Goal: Task Accomplishment & Management: Manage account settings

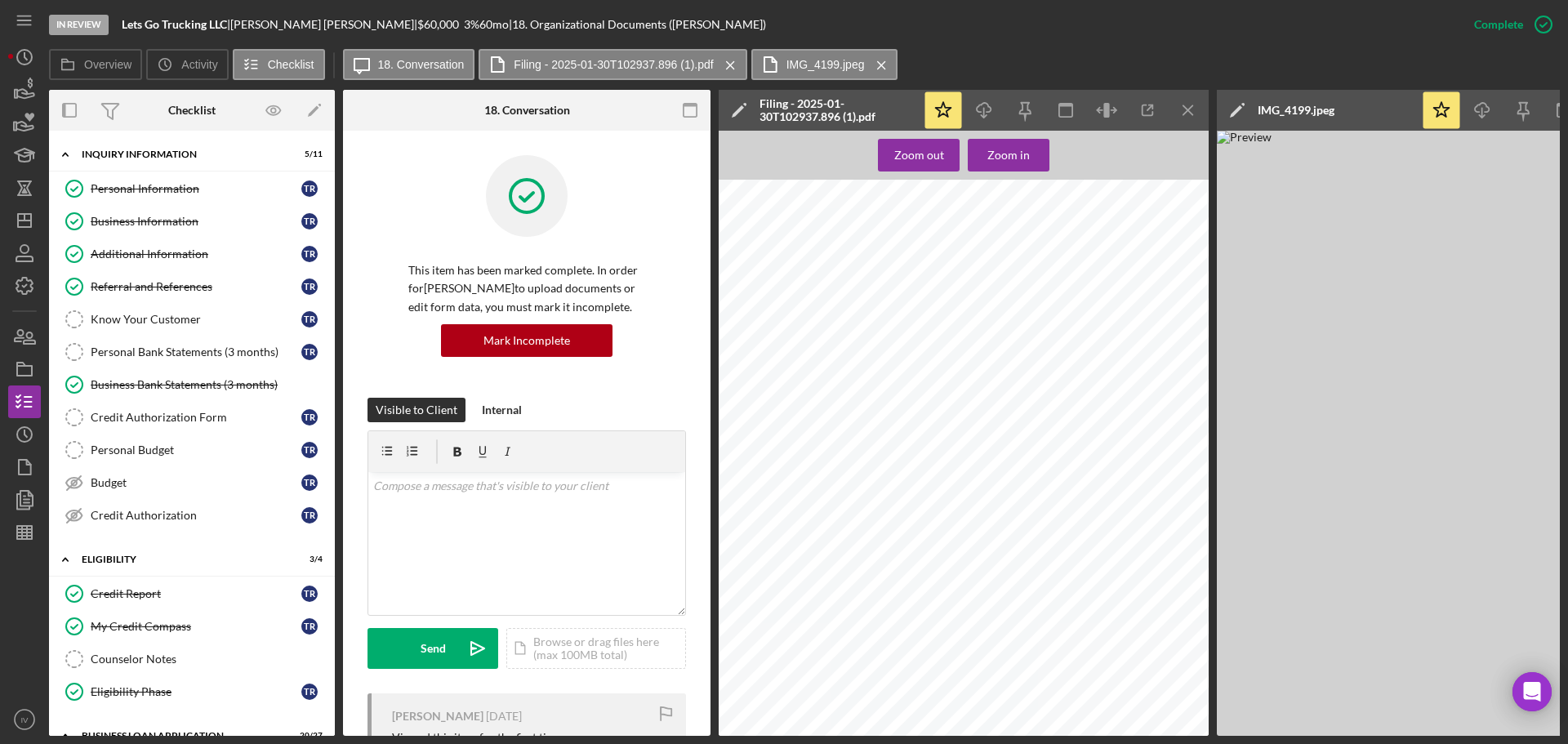
scroll to position [415, 0]
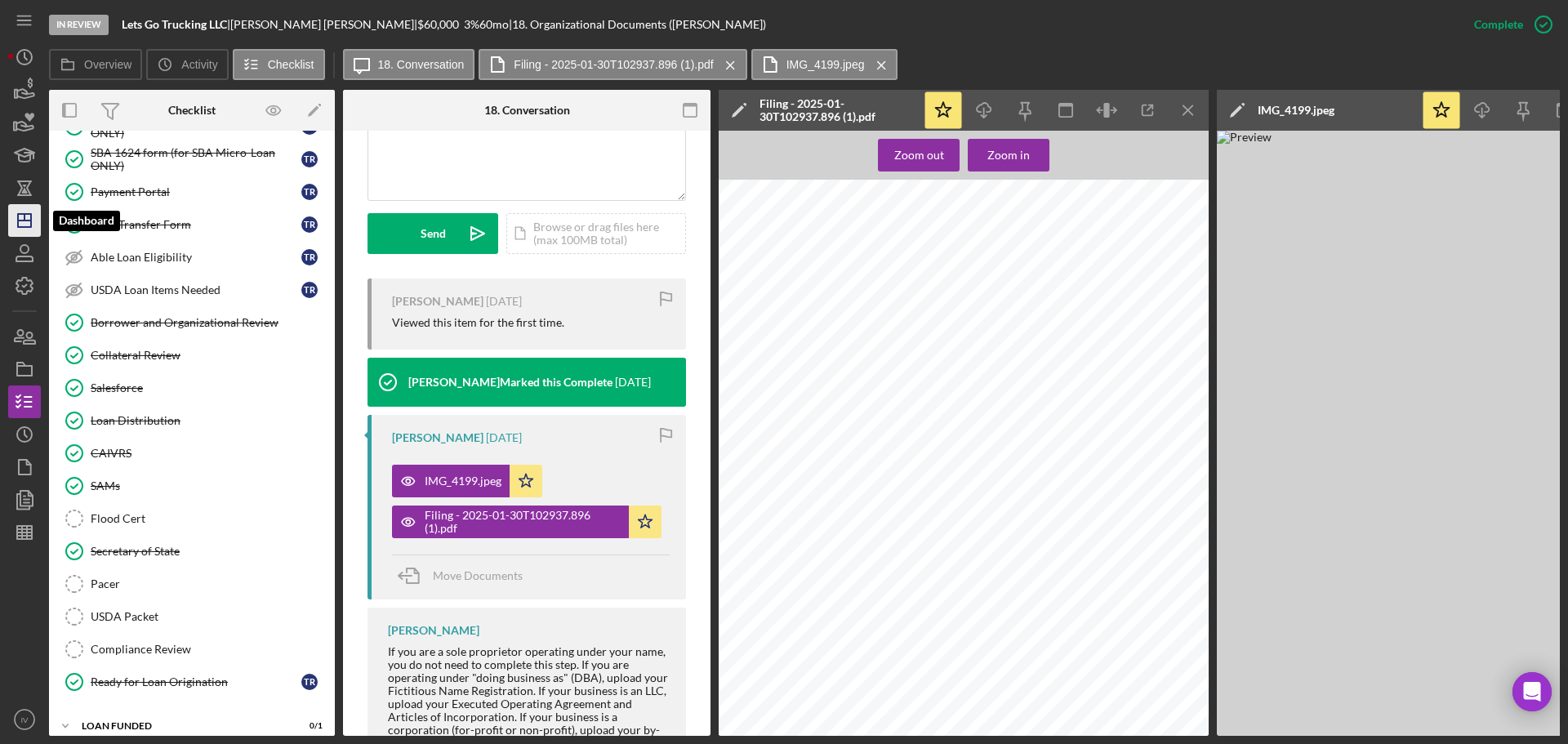
click at [23, 226] on icon "Icon/Dashboard" at bounding box center [24, 220] width 41 height 41
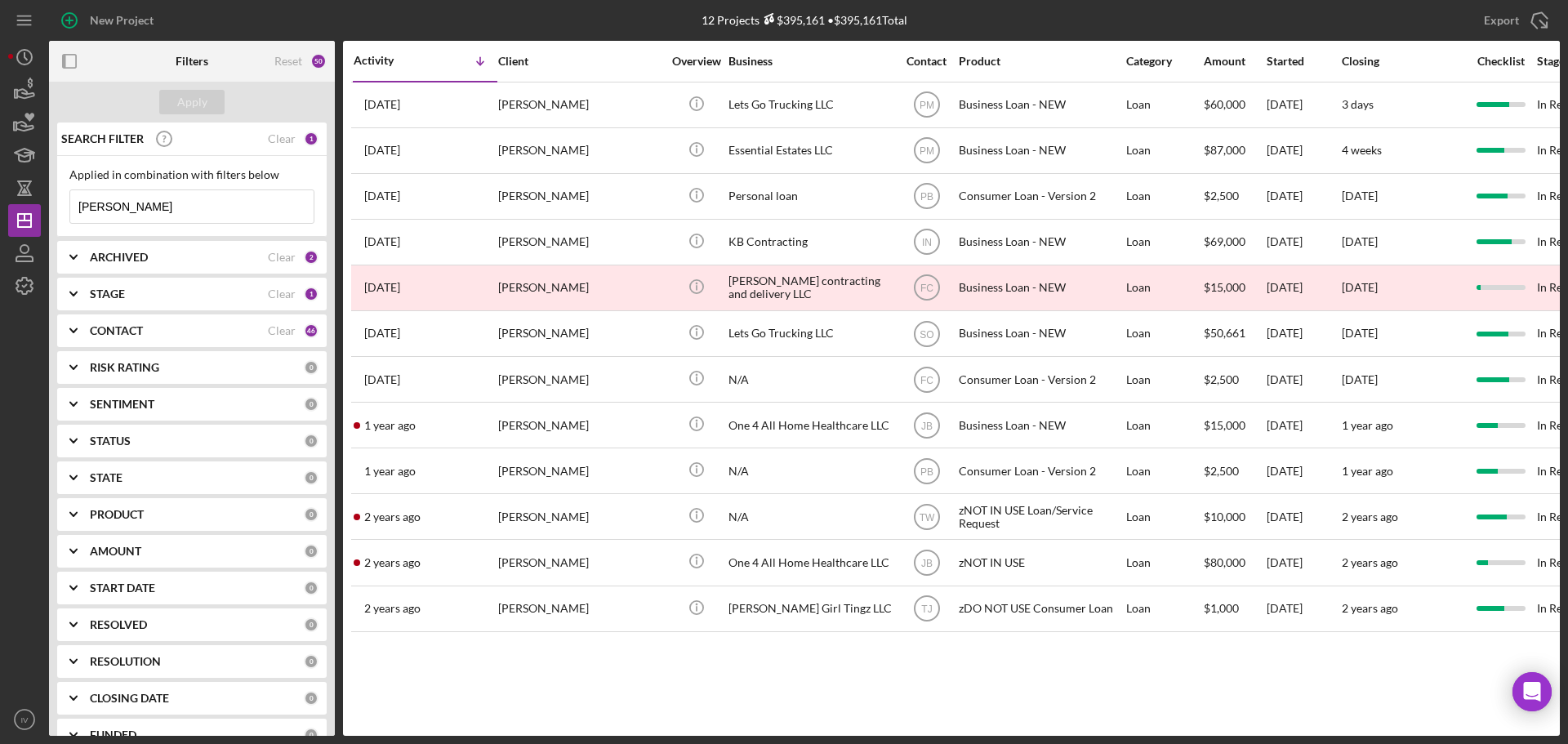
click at [134, 213] on input "[PERSON_NAME]" at bounding box center [192, 207] width 244 height 33
drag, startPoint x: 134, startPoint y: 209, endPoint x: 66, endPoint y: 203, distance: 68.3
click at [66, 203] on div "Applied in combination with filters below [PERSON_NAME] Icon/Menu Close" at bounding box center [191, 196] width 270 height 81
paste input "Savage"
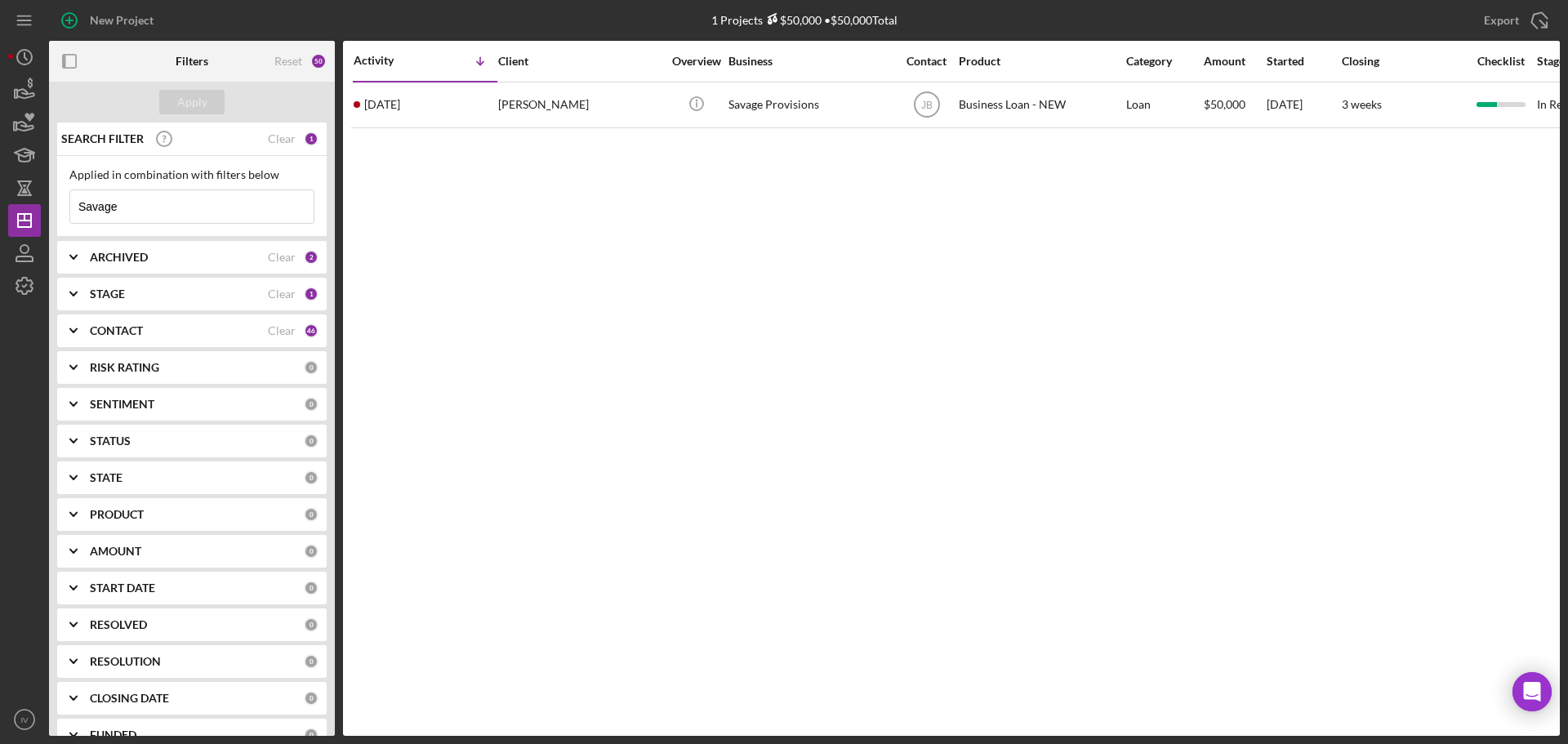
type input "Savage"
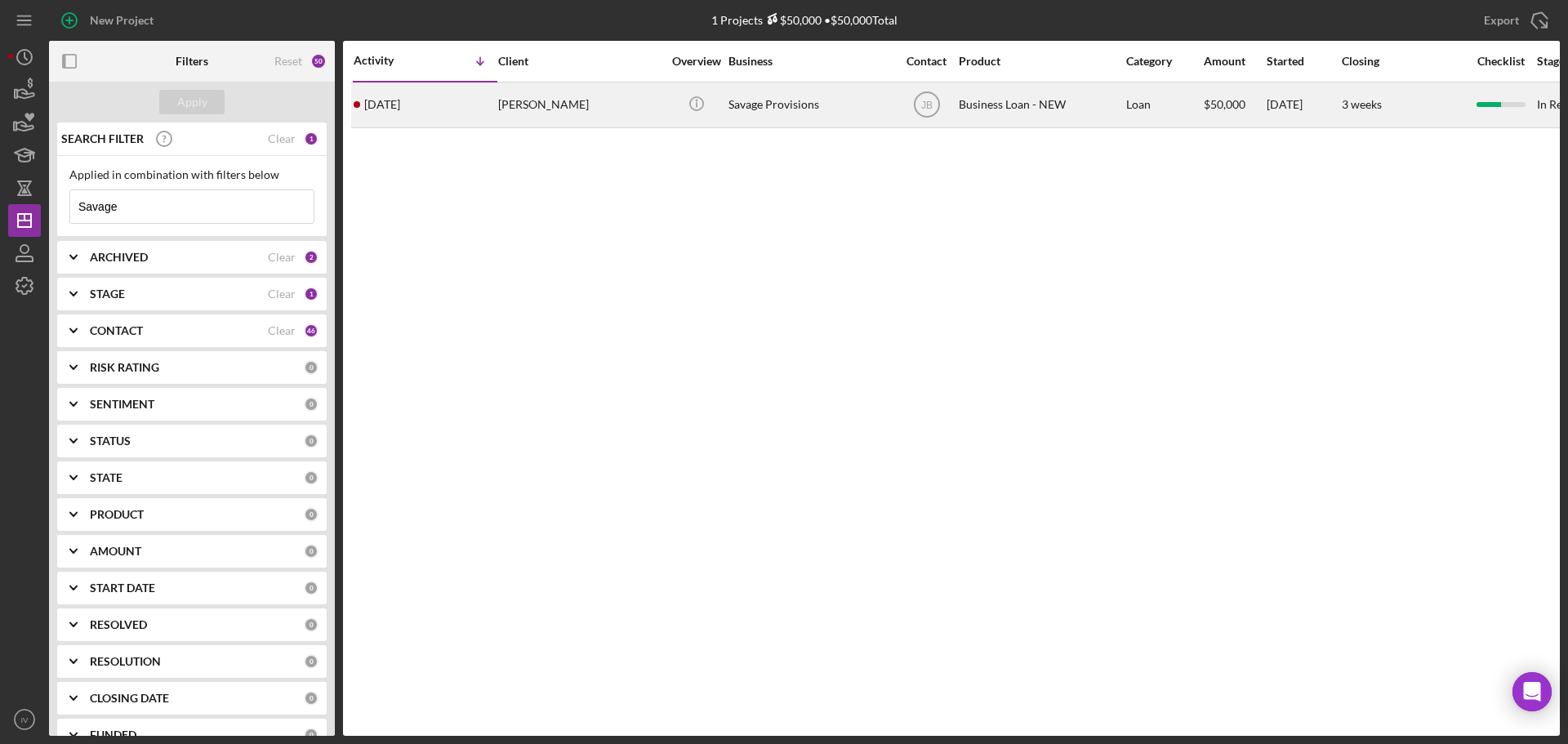
click at [560, 100] on div "[PERSON_NAME]" at bounding box center [579, 104] width 163 height 43
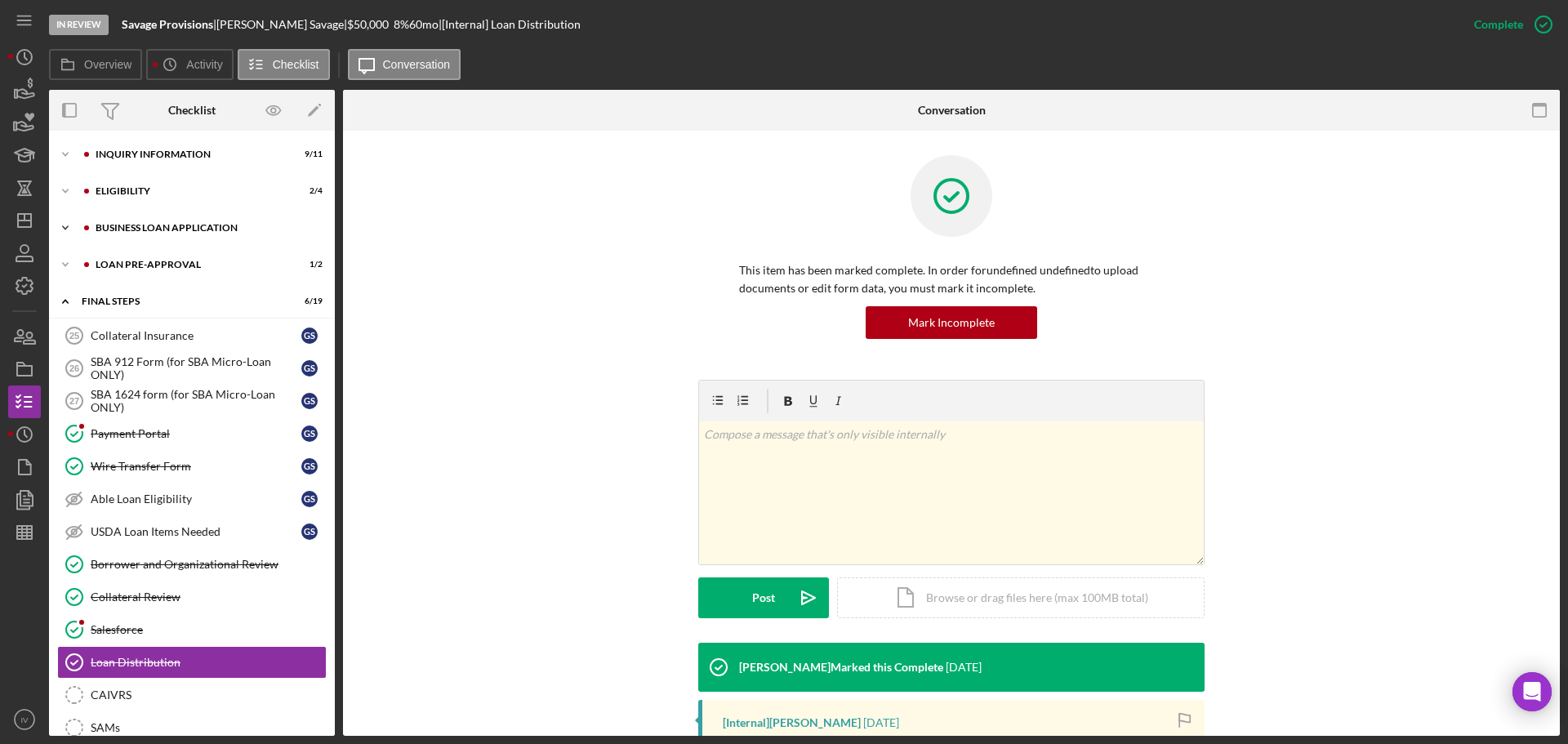
click at [171, 234] on div "Icon/Expander BUSINESS LOAN APPLICATION 14 / 27" at bounding box center [192, 228] width 286 height 33
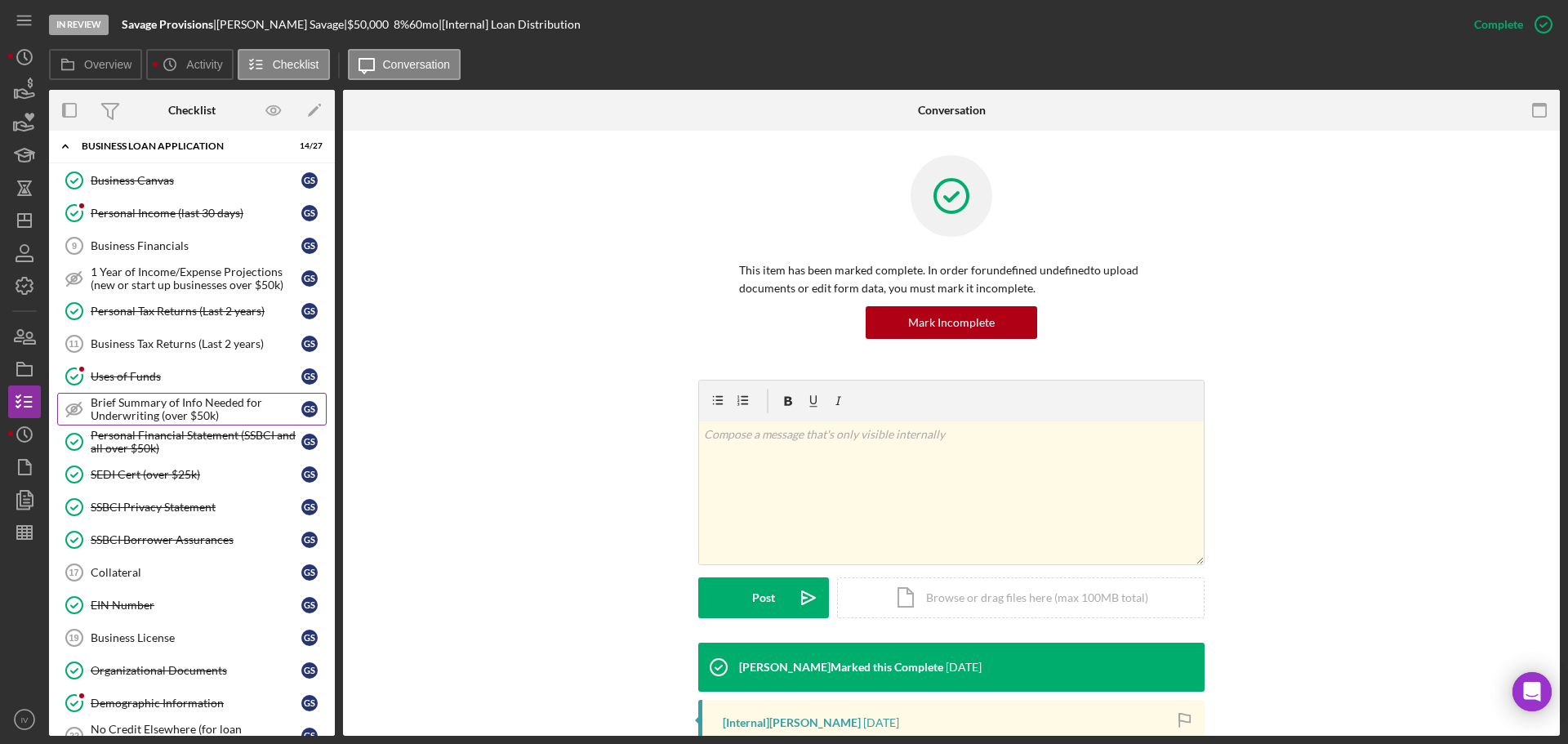
scroll to position [81, 0]
click at [147, 664] on div "Organizational Documents" at bounding box center [196, 671] width 211 height 14
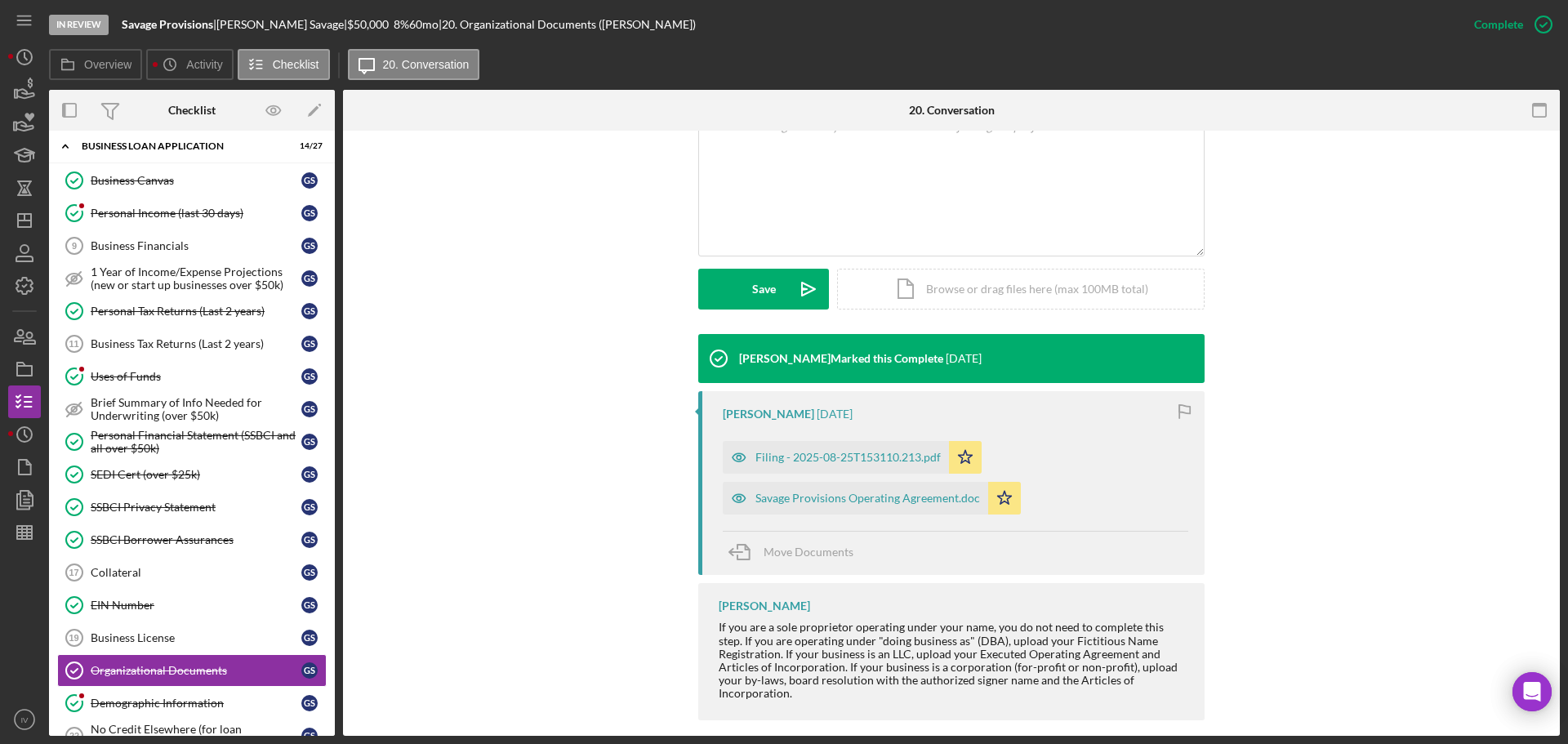
scroll to position [344, 0]
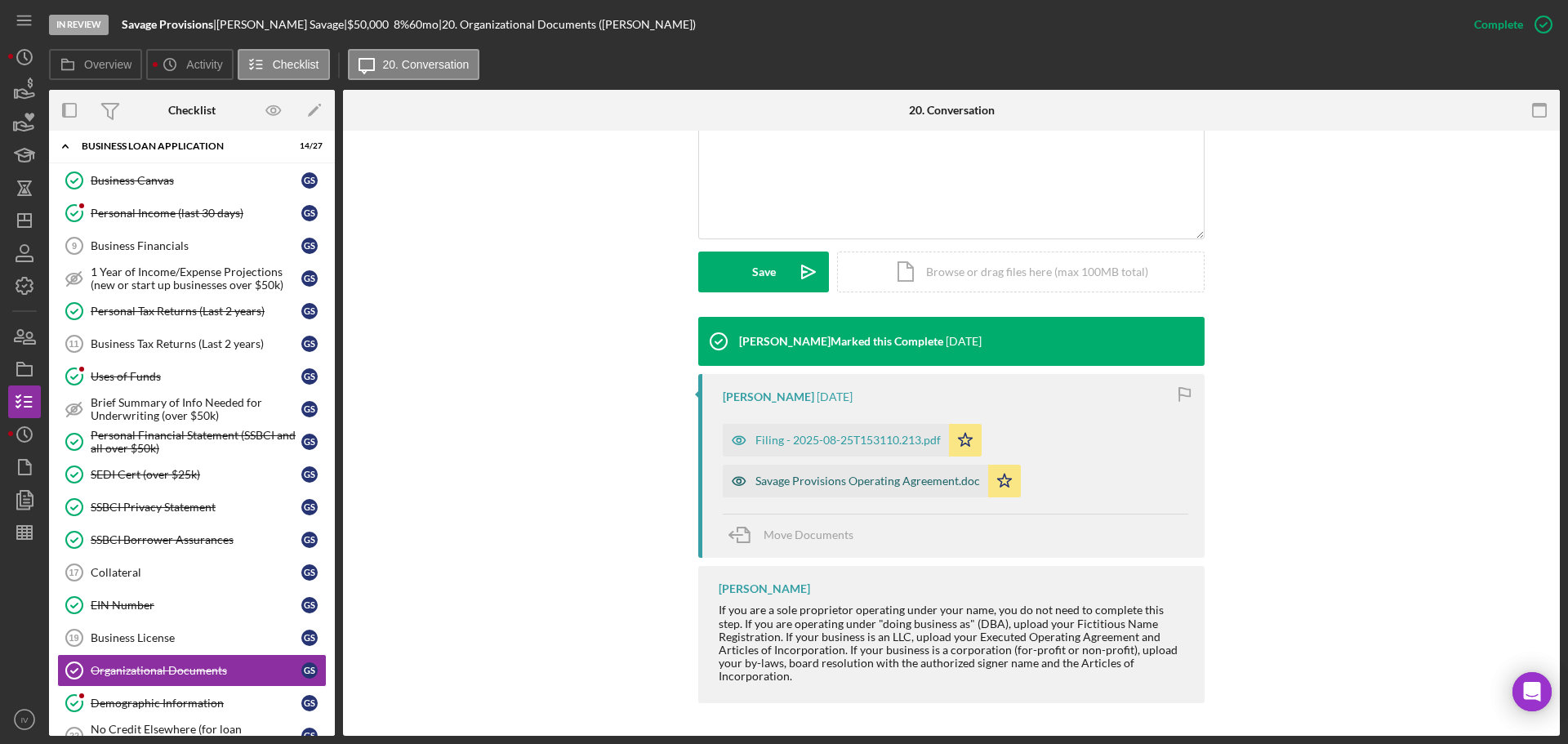
click at [834, 477] on div "Savage Provisions Operating Agreement.doc" at bounding box center [867, 481] width 224 height 14
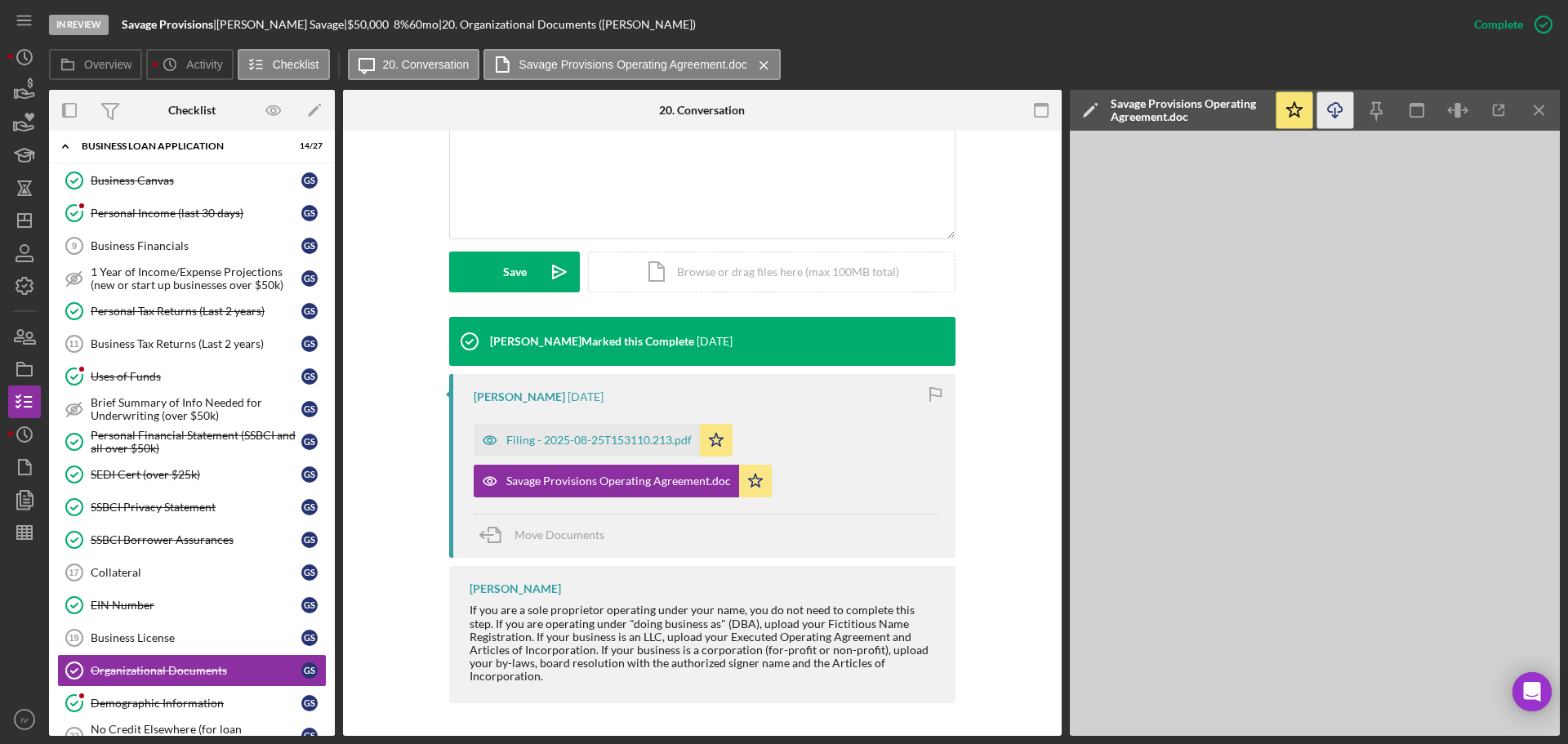
click at [1336, 106] on icon "Icon/Download" at bounding box center [1336, 110] width 37 height 37
click at [592, 442] on div "Filing - 2025-08-25T153110.213.pdf" at bounding box center [599, 441] width 186 height 14
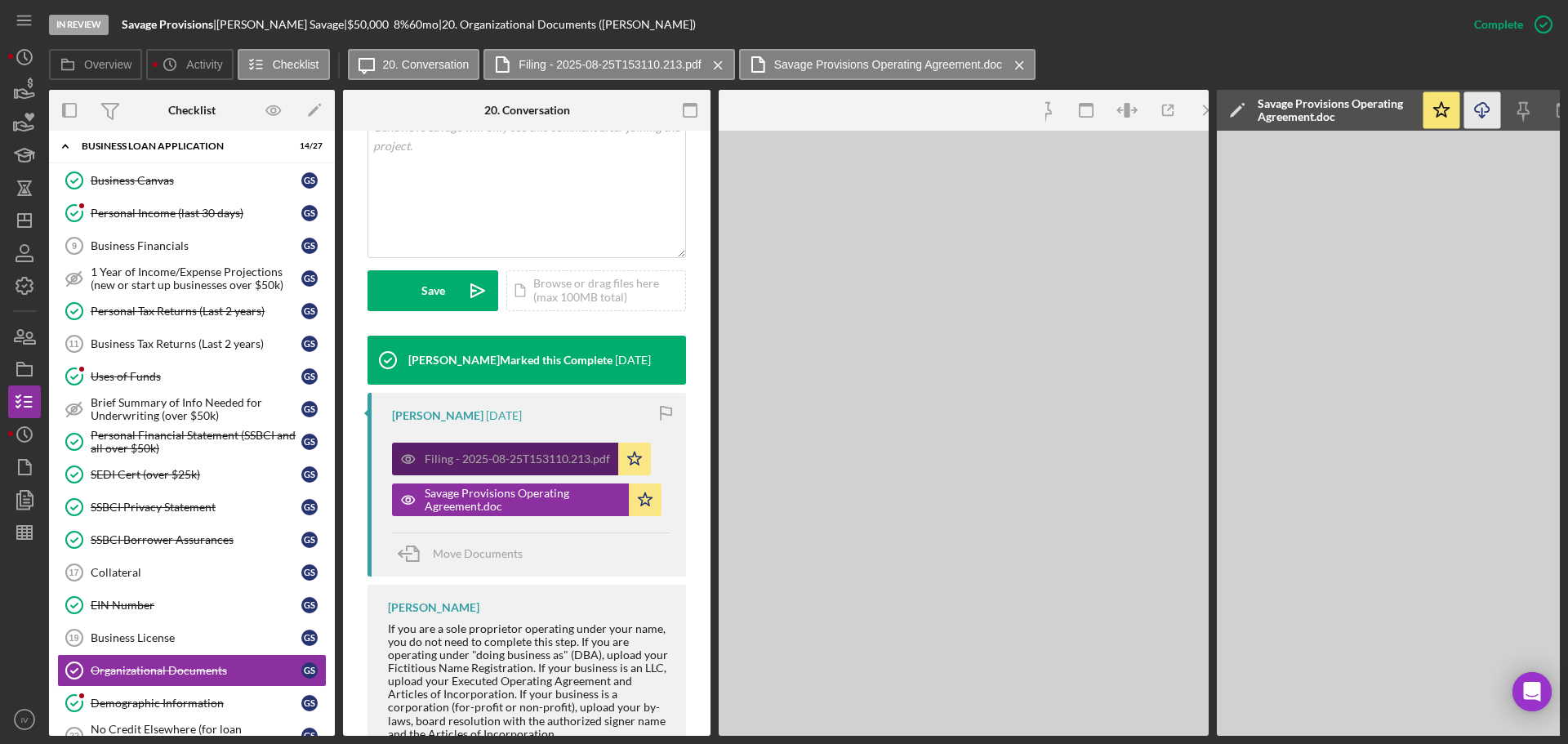
scroll to position [362, 0]
